Goal: Task Accomplishment & Management: Use online tool/utility

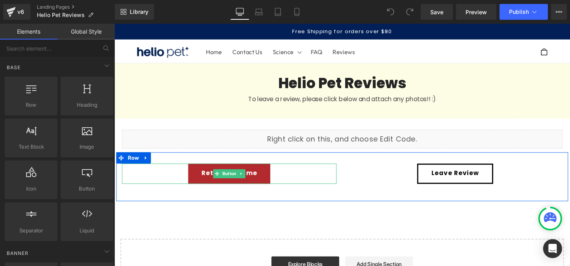
click at [305, 183] on div "Return to home" at bounding box center [235, 181] width 226 height 21
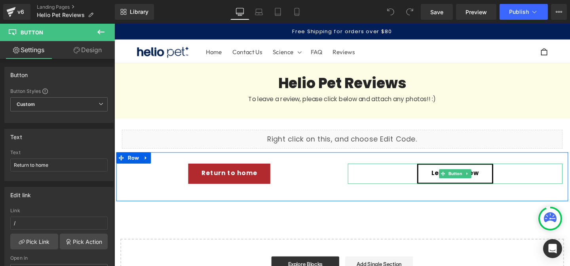
click at [423, 184] on div "Leave Review" at bounding box center [473, 181] width 226 height 21
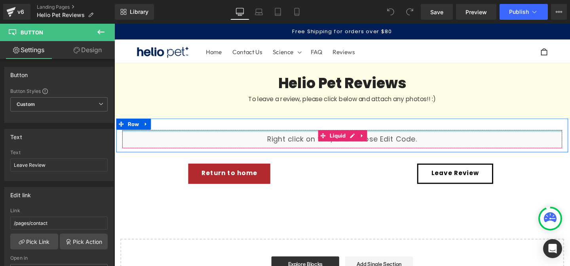
click at [205, 137] on div "Liquid" at bounding box center [353, 145] width 463 height 20
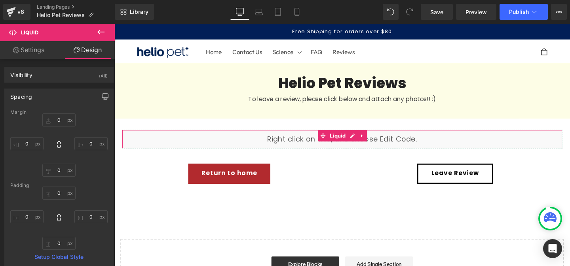
click at [32, 54] on link "Settings" at bounding box center [28, 50] width 57 height 18
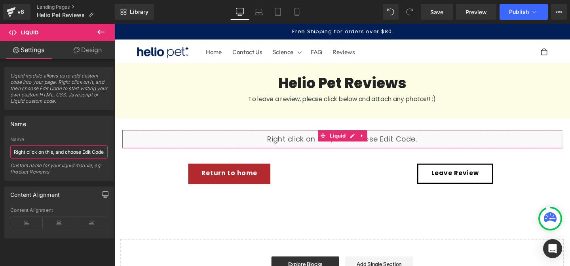
click at [40, 150] on input "Right click on this, and choose Edit Code." at bounding box center [58, 152] width 97 height 13
click at [59, 87] on span "Liquid module allows us to add custom code into your page. Right click on it, a…" at bounding box center [58, 91] width 97 height 37
click at [88, 52] on link "Design" at bounding box center [87, 50] width 57 height 18
type input "0"
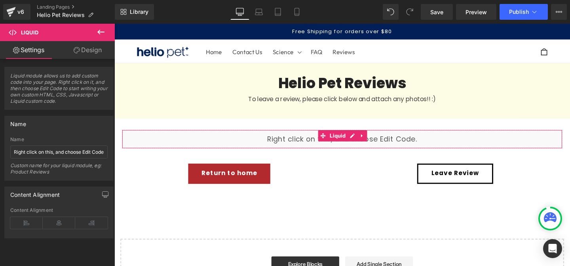
type input "0"
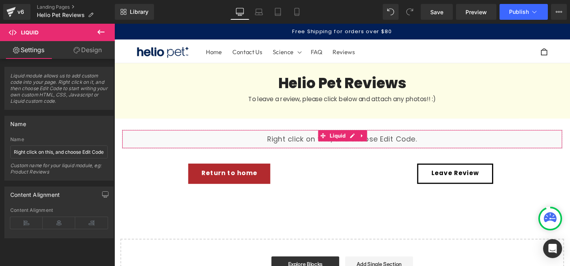
type input "0"
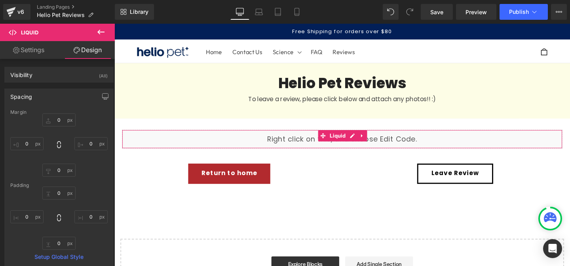
click at [30, 54] on link "Settings" at bounding box center [28, 50] width 57 height 18
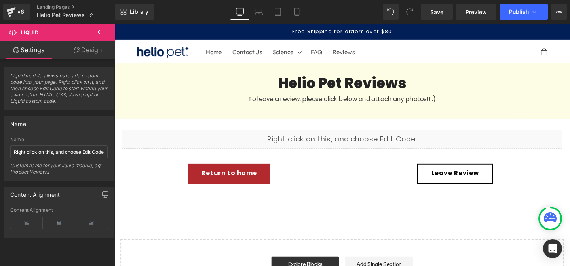
click at [19, 35] on span "Liquid" at bounding box center [47, 32] width 79 height 17
click at [103, 30] on icon at bounding box center [101, 32] width 10 height 10
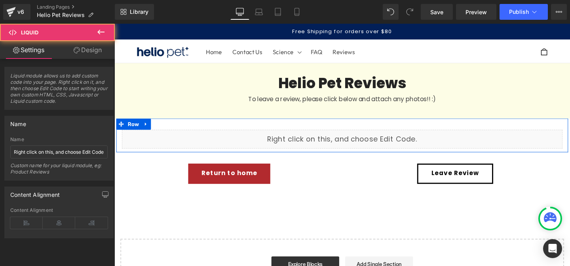
click at [421, 148] on div "Liquid" at bounding box center [353, 145] width 463 height 20
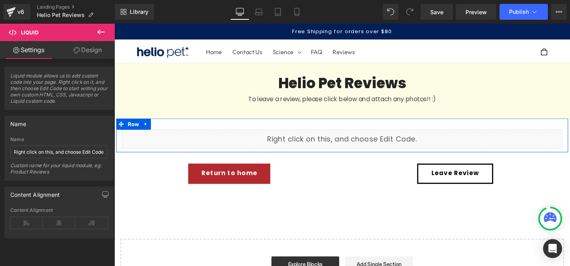
click at [421, 148] on div "Liquid" at bounding box center [353, 145] width 463 height 20
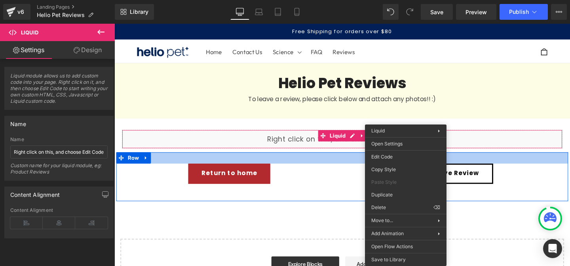
click at [217, 159] on div "Liquid Row" at bounding box center [353, 142] width 475 height 36
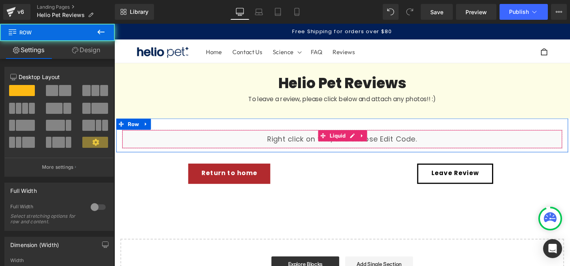
click at [217, 139] on div "Liquid" at bounding box center [353, 145] width 463 height 20
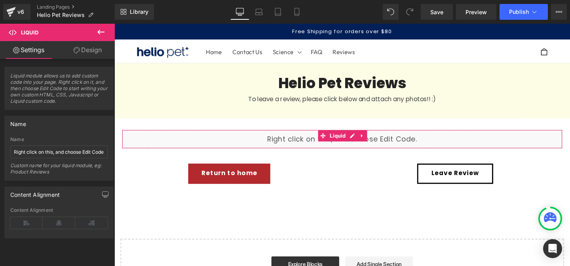
click at [80, 77] on span "Liquid module allows us to add custom code into your page. Right click on it, a…" at bounding box center [58, 91] width 97 height 37
click at [47, 164] on div "Custom name for your liquid module, eg: Product Reviews" at bounding box center [58, 172] width 97 height 18
click at [89, 51] on link "Design" at bounding box center [87, 50] width 57 height 18
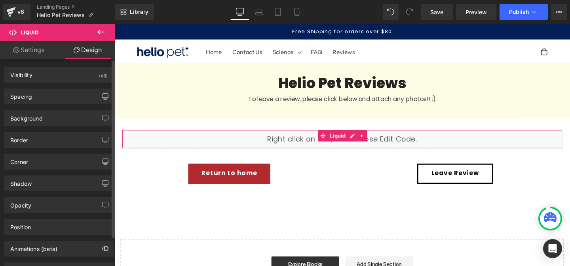
scroll to position [35, 0]
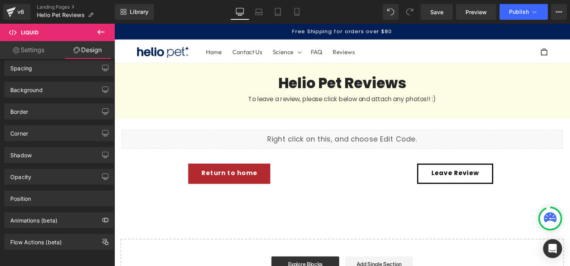
click at [98, 34] on icon at bounding box center [101, 32] width 10 height 10
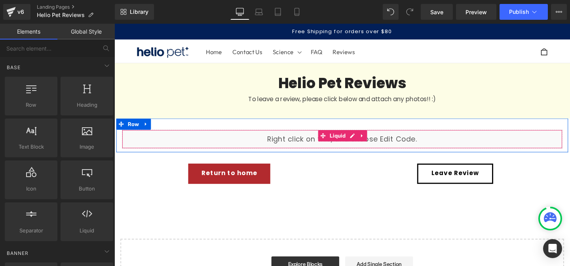
click at [332, 148] on div "Liquid" at bounding box center [353, 145] width 463 height 20
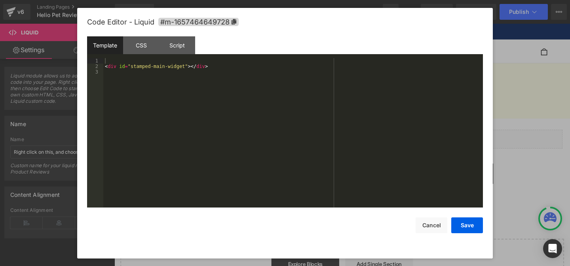
click at [305, 0] on div "You are previewing how the will restyle your page. You can not edit Elements in…" at bounding box center [285, 0] width 570 height 0
click at [242, 60] on div "< div id = "stamped-main-widget" > </ div >" at bounding box center [293, 138] width 380 height 161
